Goal: Find specific page/section: Find specific page/section

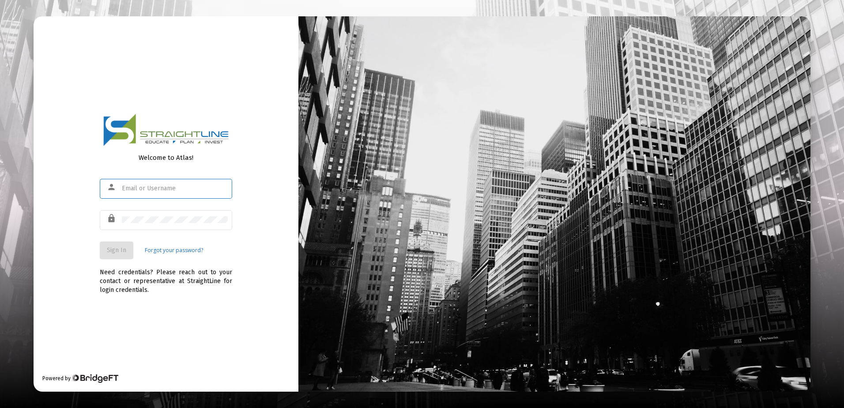
click at [192, 187] on input "text" at bounding box center [175, 188] width 106 height 7
click at [191, 187] on input "text" at bounding box center [175, 188] width 106 height 7
type input "[EMAIL_ADDRESS][DOMAIN_NAME]"
click at [129, 255] on button "Sign In" at bounding box center [117, 250] width 34 height 18
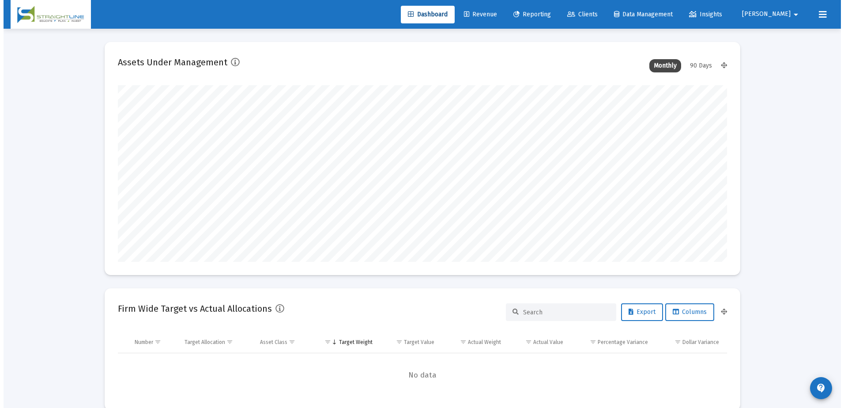
scroll to position [176, 328]
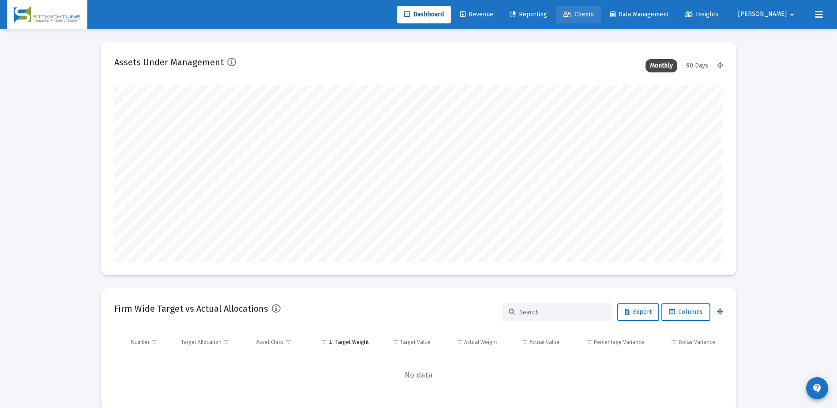
click at [594, 15] on span "Clients" at bounding box center [578, 15] width 30 height 8
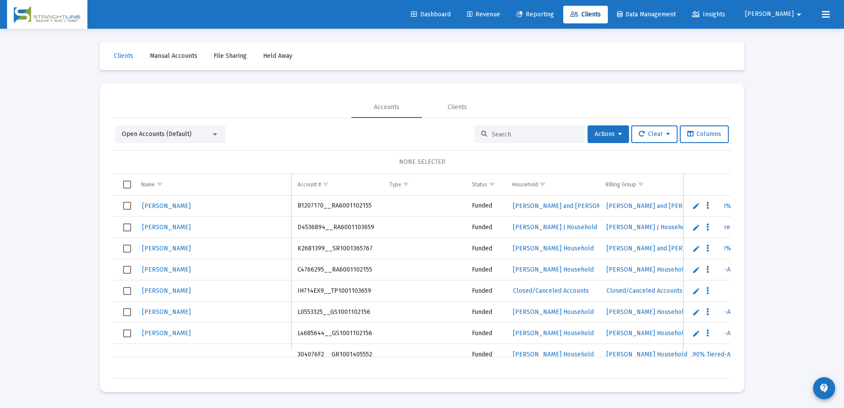
click at [499, 135] on input at bounding box center [535, 135] width 86 height 8
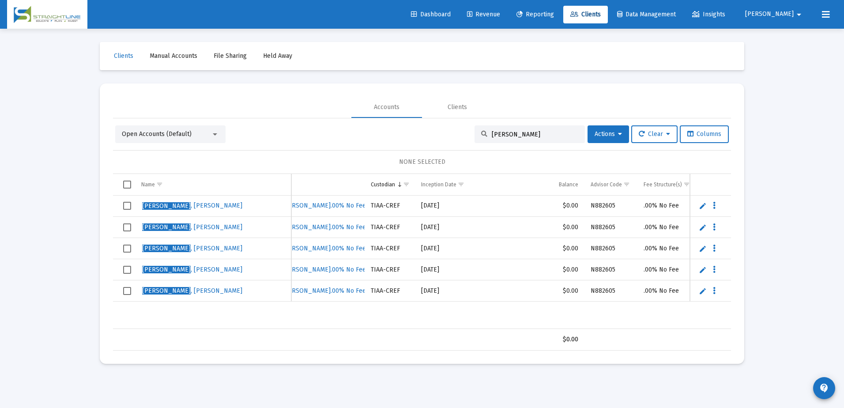
scroll to position [0, 425]
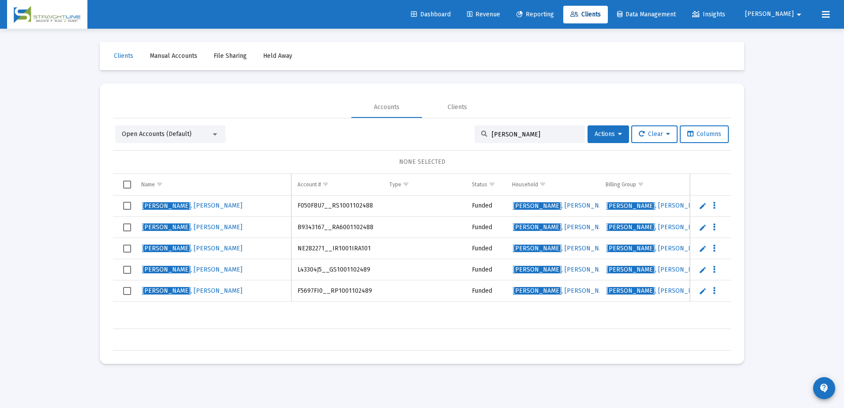
click at [219, 136] on div "Open Accounts (Default)" at bounding box center [170, 134] width 110 height 18
click at [218, 136] on div at bounding box center [215, 134] width 8 height 7
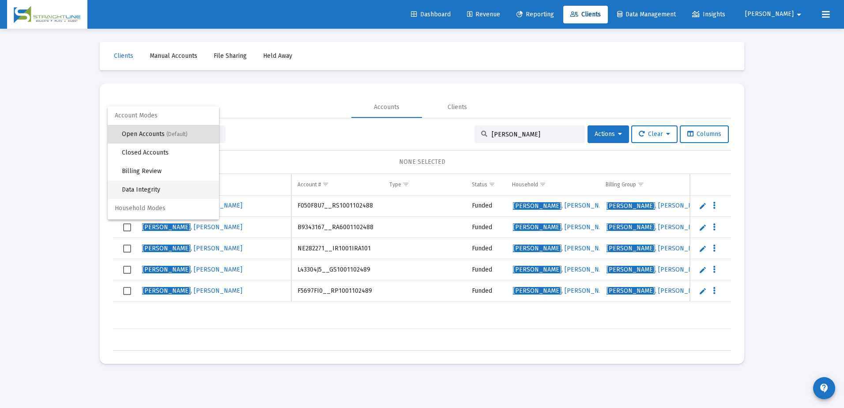
click at [183, 185] on span "Data Integrity" at bounding box center [167, 189] width 90 height 19
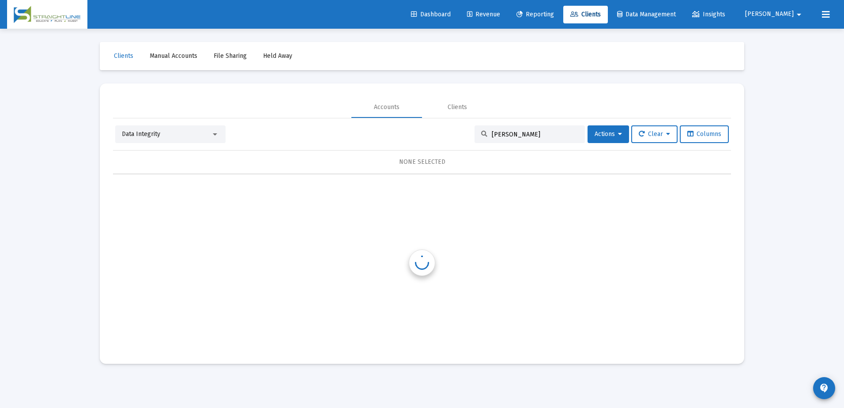
click at [522, 137] on input "[PERSON_NAME]" at bounding box center [535, 135] width 86 height 8
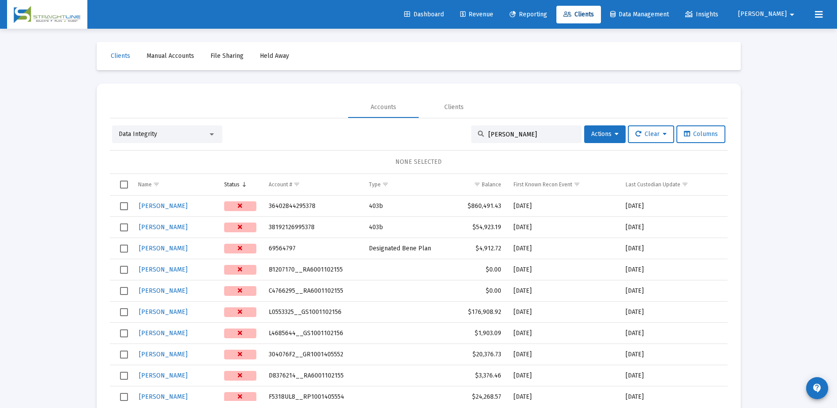
click at [524, 136] on input "[PERSON_NAME]" at bounding box center [531, 135] width 86 height 8
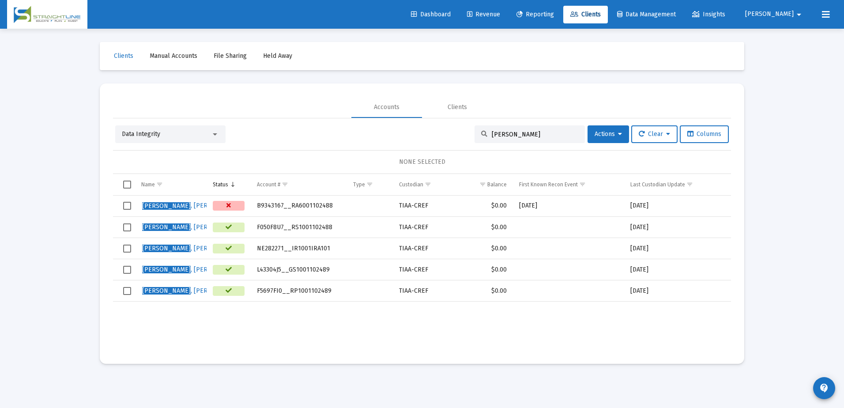
type input "[PERSON_NAME]"
